Goal: Book appointment/travel/reservation

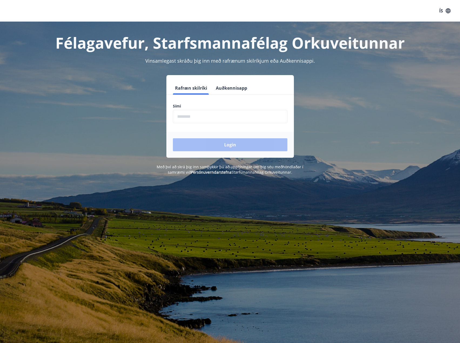
click at [188, 117] on input "phone" at bounding box center [230, 116] width 115 height 13
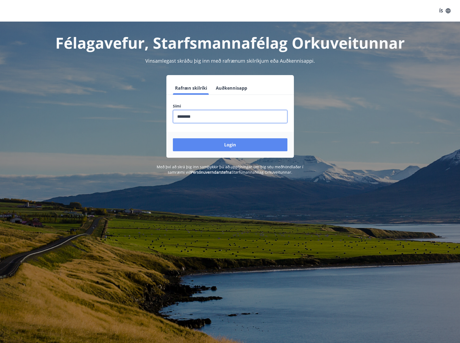
type input "********"
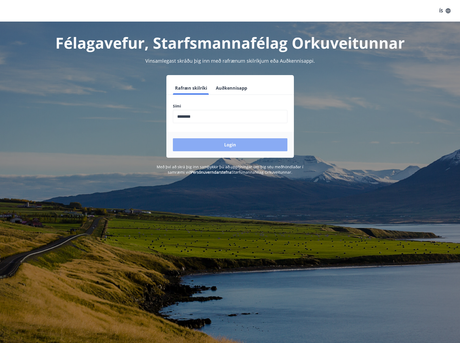
click at [209, 149] on button "Login" at bounding box center [230, 144] width 115 height 13
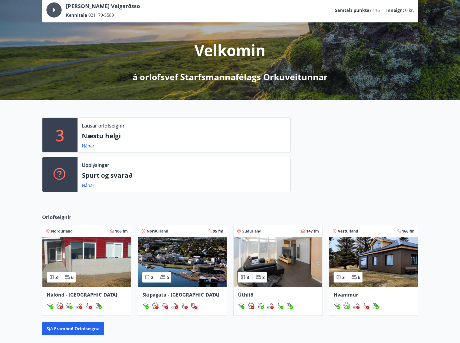
scroll to position [102, 0]
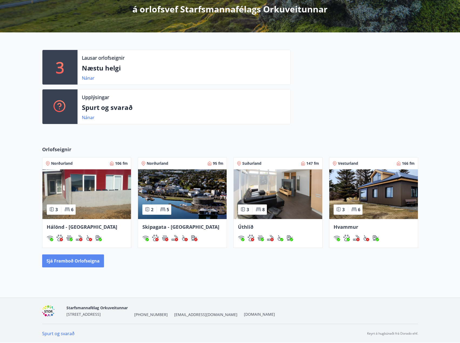
click at [87, 261] on button "Sjá framboð orlofseigna" at bounding box center [73, 261] width 62 height 13
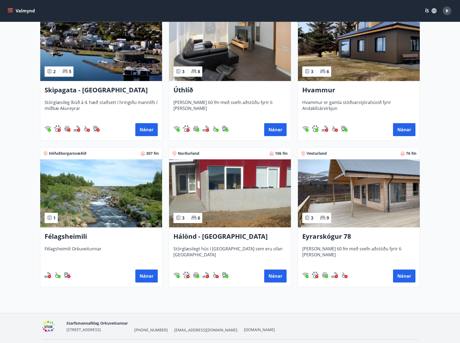
scroll to position [139, 0]
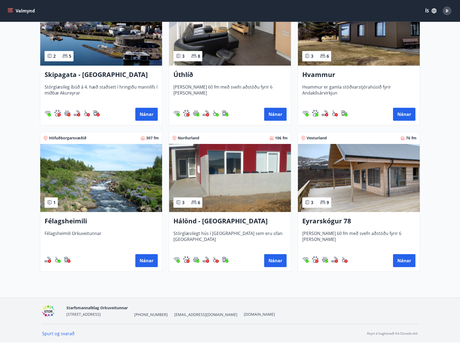
click at [116, 174] on img at bounding box center [101, 178] width 122 height 68
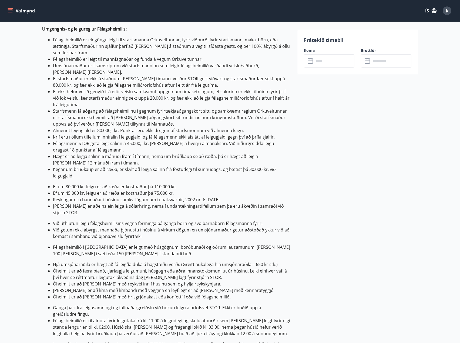
scroll to position [81, 0]
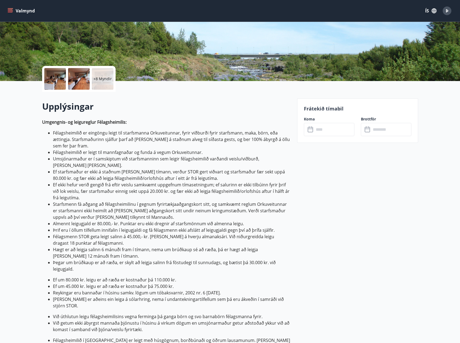
click at [328, 129] on input "text" at bounding box center [334, 129] width 40 height 13
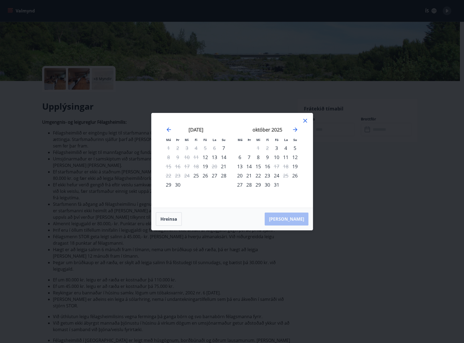
click at [299, 128] on div "október 2025" at bounding box center [267, 132] width 64 height 24
click at [296, 129] on icon "Move forward to switch to the next month." at bounding box center [295, 129] width 6 height 6
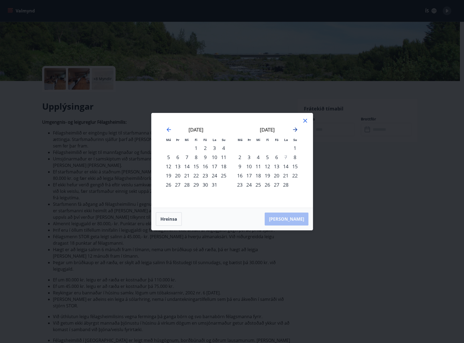
click at [295, 130] on icon "Move forward to switch to the next month." at bounding box center [295, 130] width 4 height 4
click at [296, 131] on icon "Move forward to switch to the next month." at bounding box center [295, 129] width 6 height 6
drag, startPoint x: 247, startPoint y: 11, endPoint x: 260, endPoint y: 6, distance: 12.9
click at [247, 11] on div "Má Þr Mi Fi Fö La Su Má Þr Mi Fi Fö La Su febrúar 2026 1 2 3 4 5 6 7 8 9 10 11 …" at bounding box center [232, 171] width 464 height 343
